Goal: Navigation & Orientation: Find specific page/section

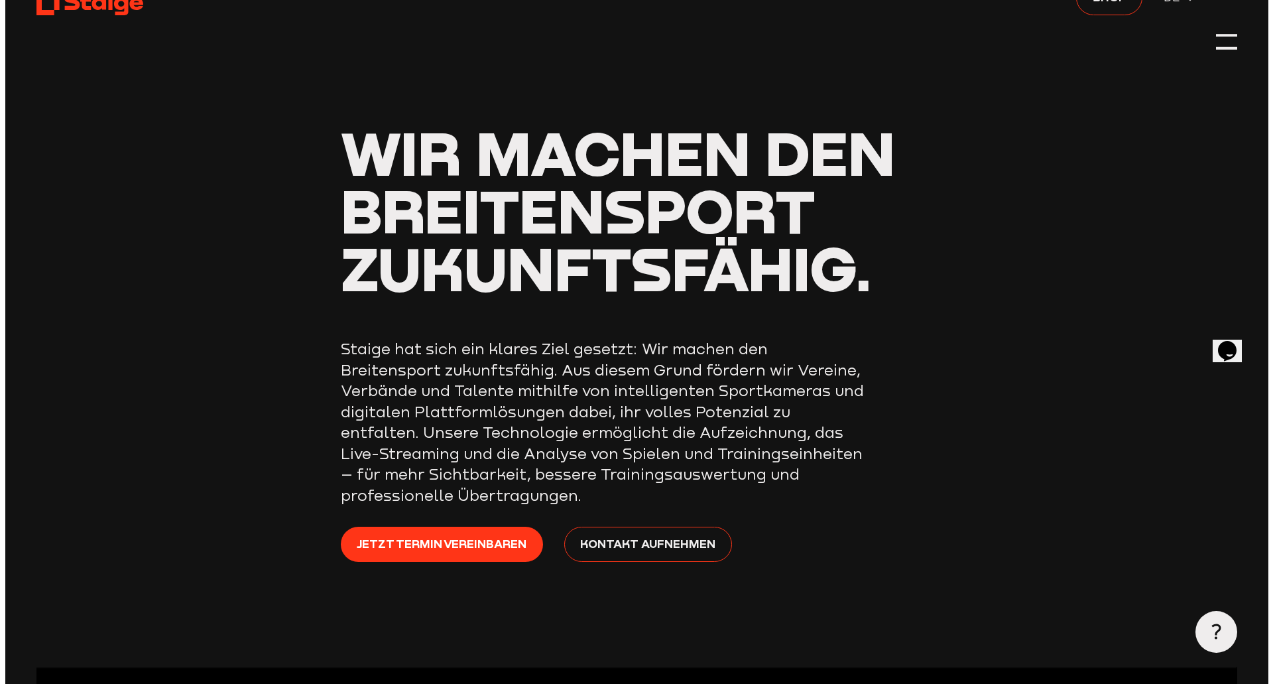
scroll to position [66, 0]
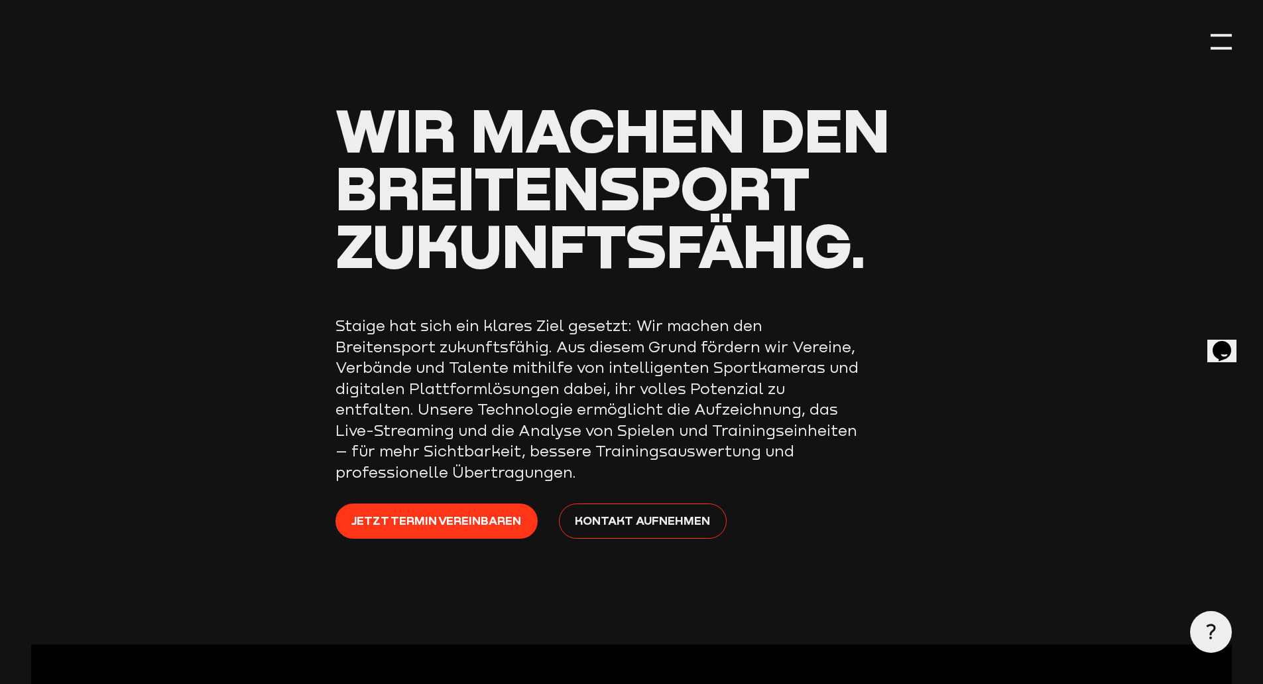
click at [1227, 46] on div at bounding box center [1221, 41] width 21 height 21
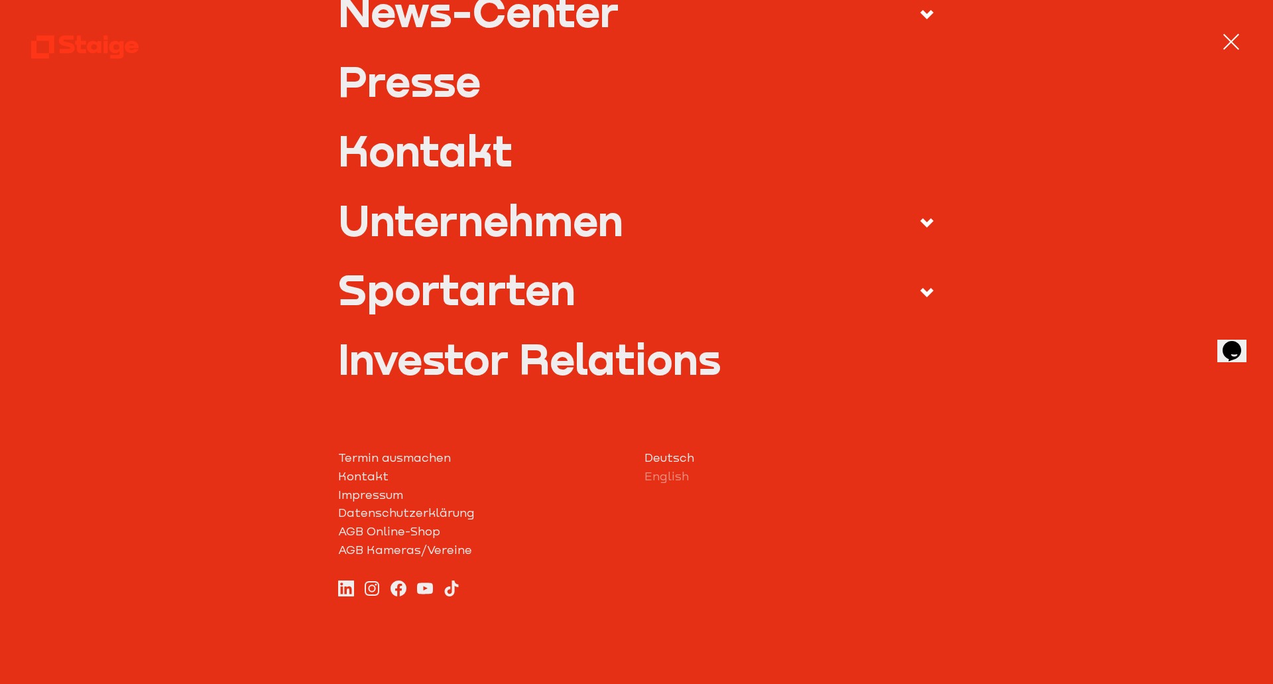
scroll to position [518, 0]
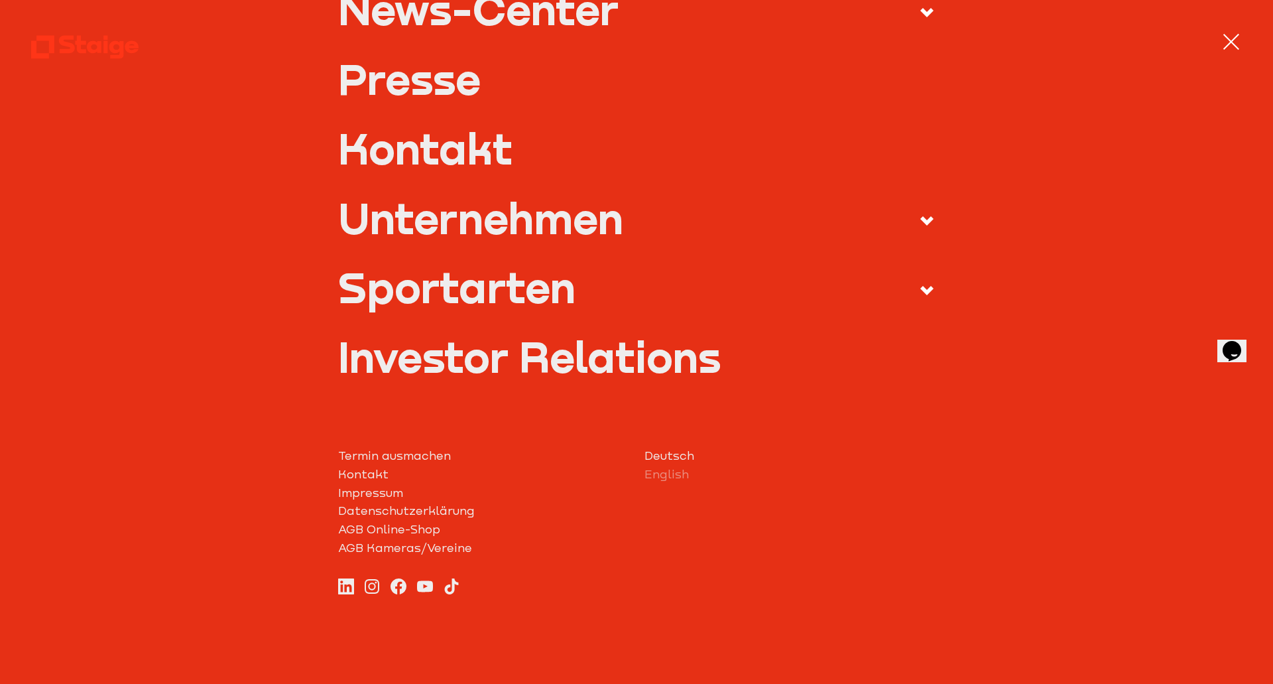
click at [516, 223] on div "Unternehmen" at bounding box center [480, 218] width 285 height 42
click at [0, 0] on input "Unternehmen" at bounding box center [0, 0] width 0 height 0
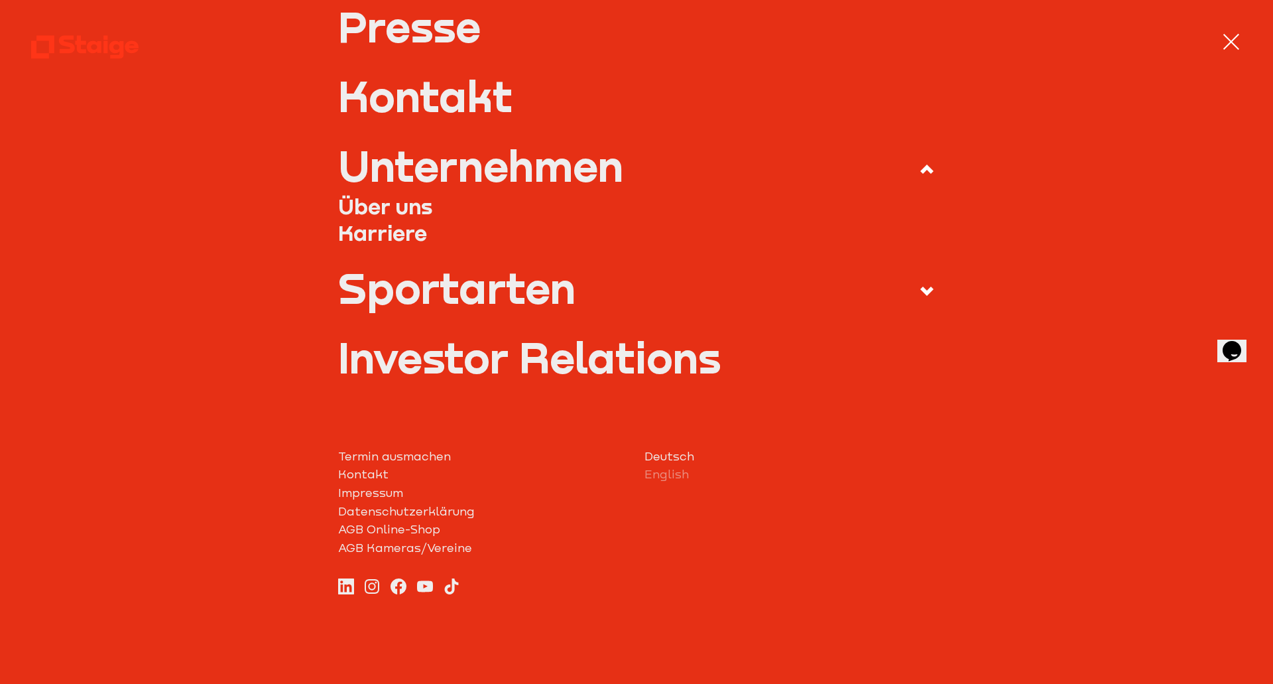
scroll to position [430, 0]
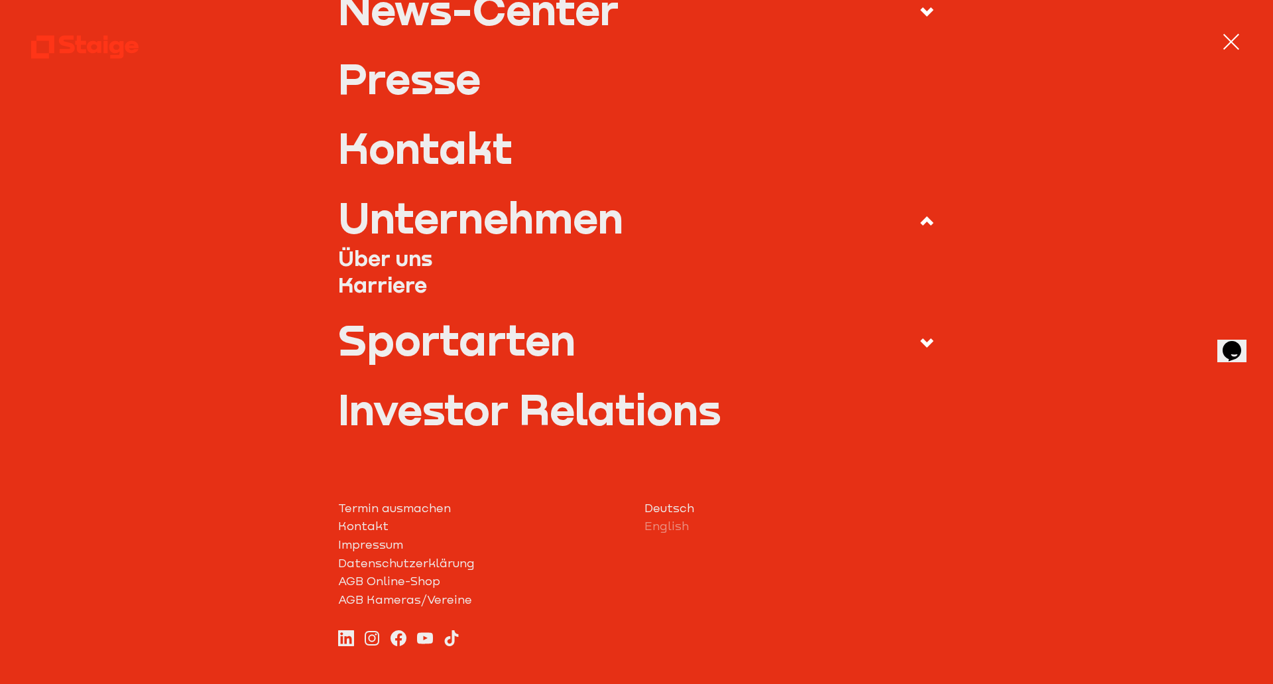
click at [397, 286] on link "Karriere" at bounding box center [636, 284] width 597 height 27
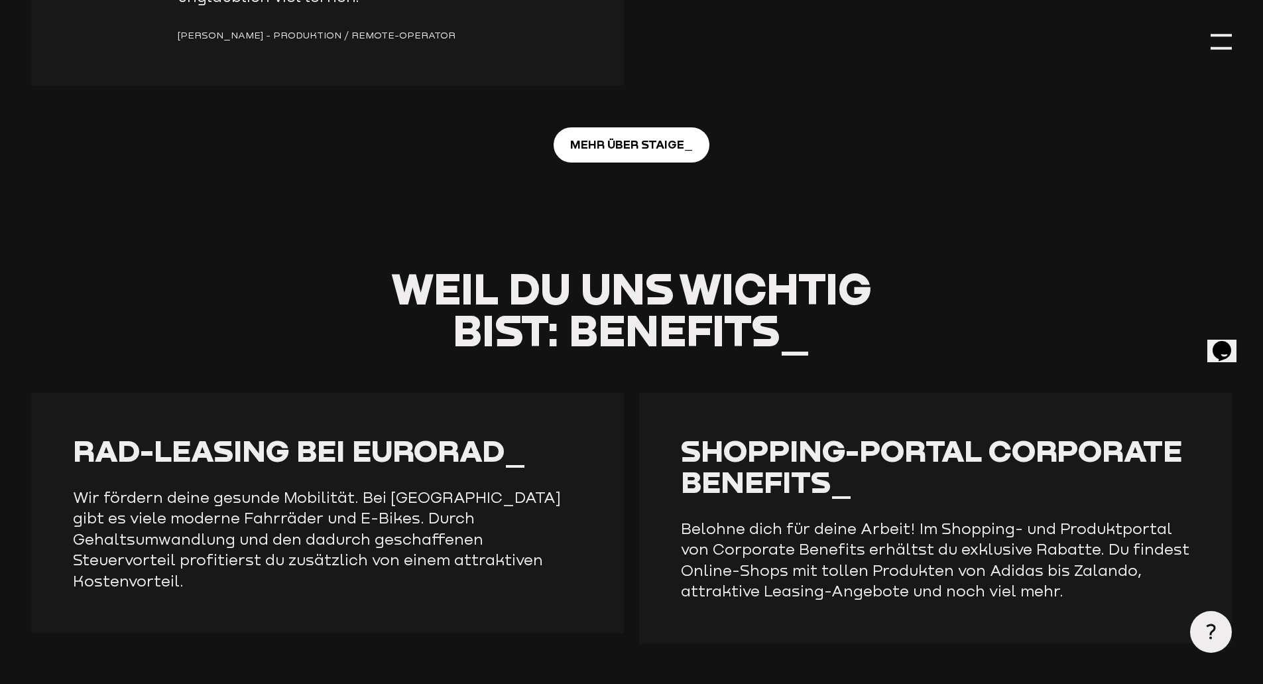
scroll to position [2520, 0]
